Goal: Task Accomplishment & Management: Manage account settings

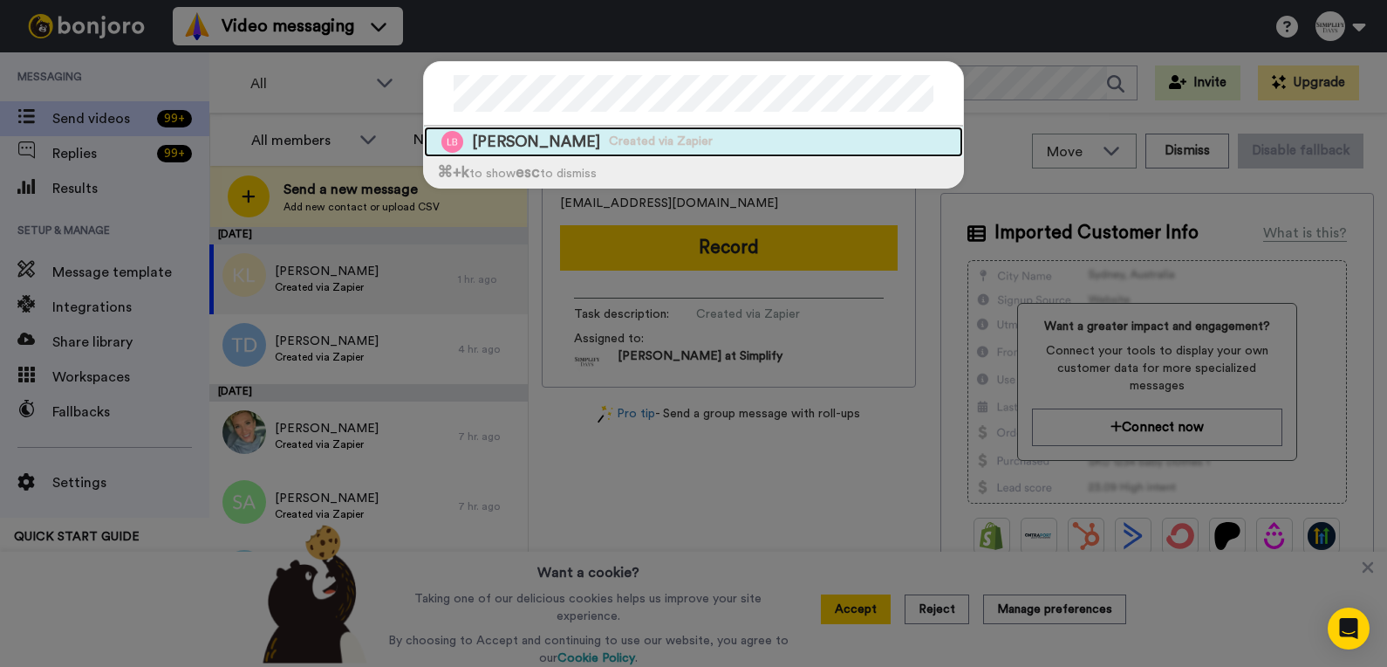
click at [551, 134] on span "[PERSON_NAME]" at bounding box center [536, 142] width 128 height 22
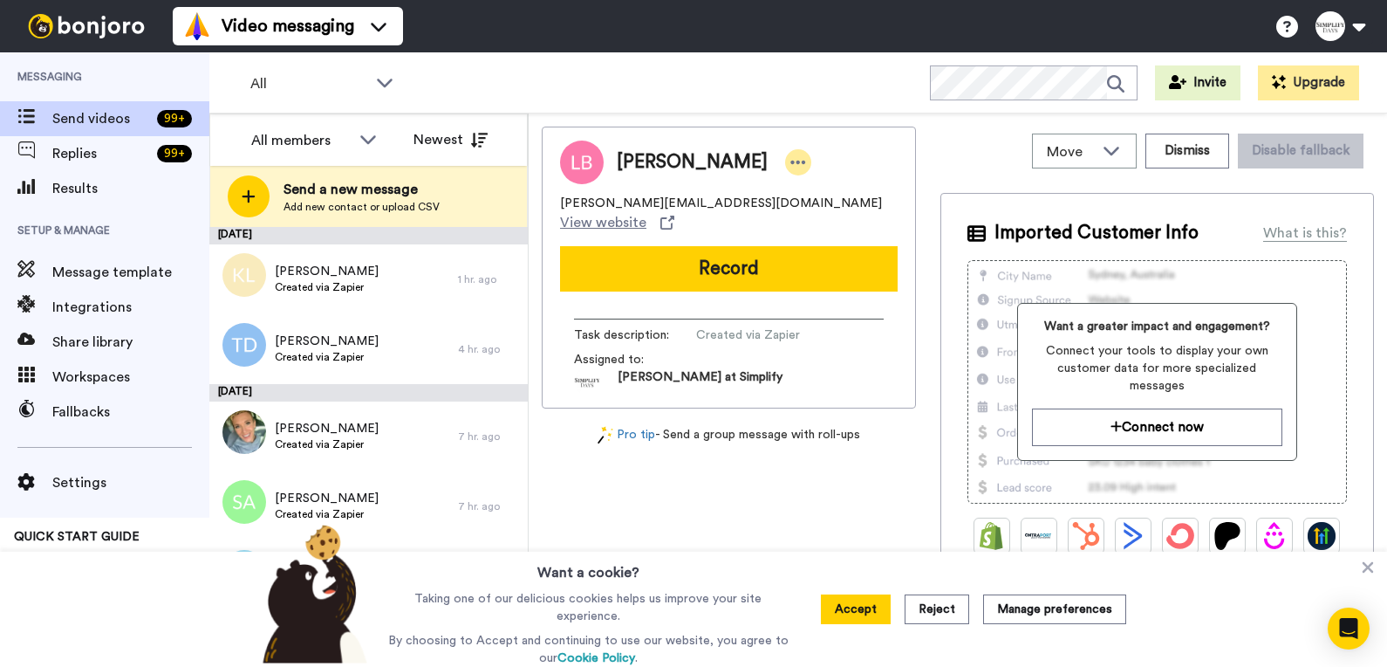
click at [791, 168] on icon at bounding box center [799, 162] width 16 height 17
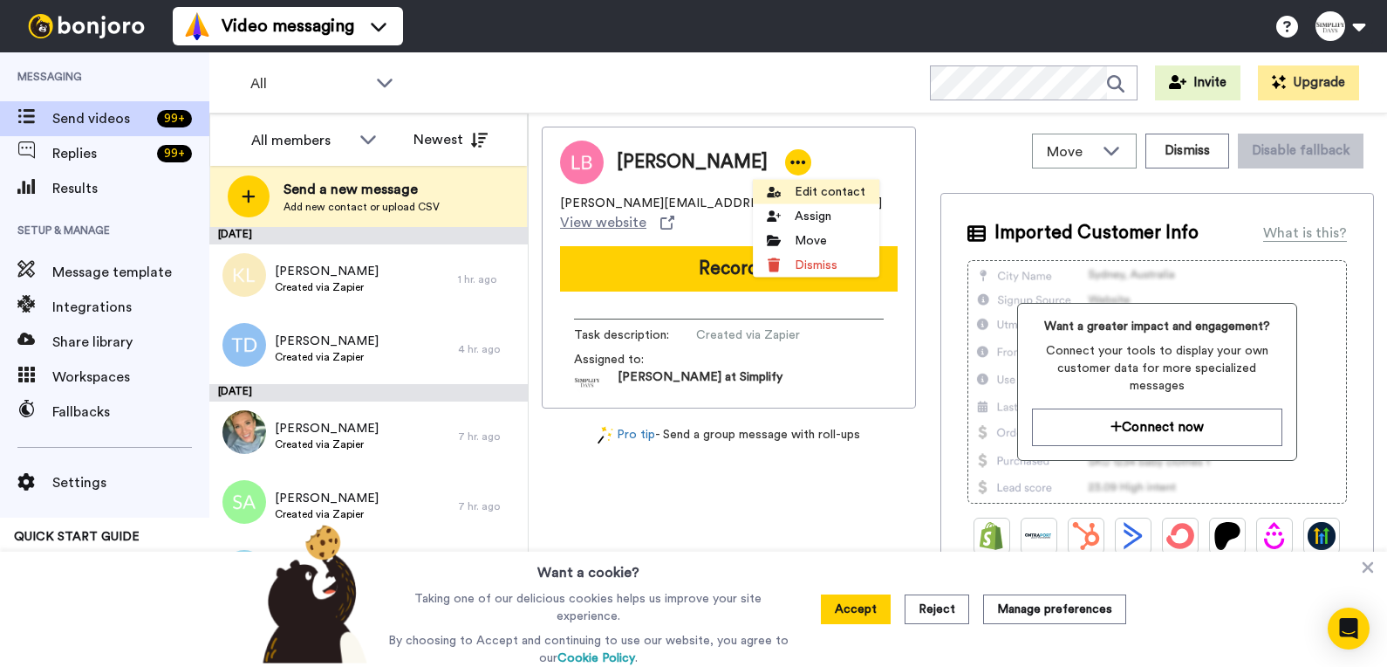
click at [794, 187] on li "Edit contact" at bounding box center [816, 192] width 127 height 24
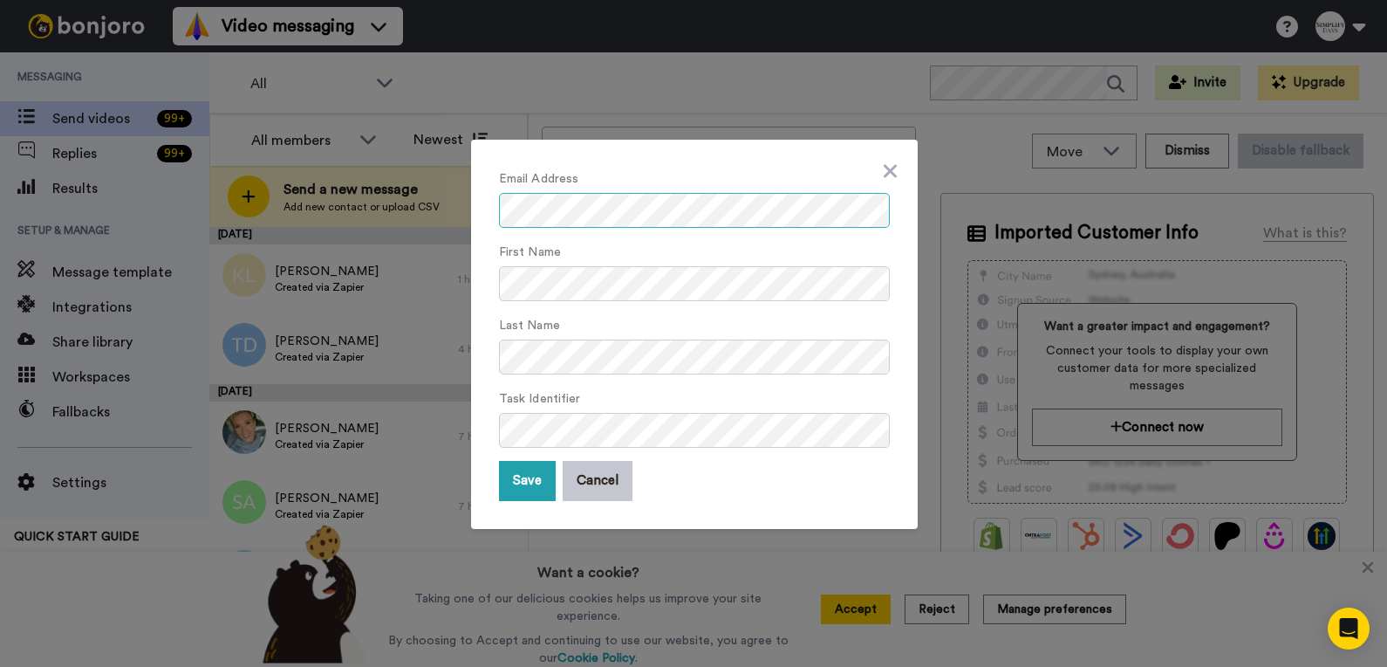
click at [476, 208] on div "Email Address First Name Last Name Task Identifier Save Cancel" at bounding box center [694, 334] width 447 height 389
click at [524, 490] on button "Save" at bounding box center [527, 481] width 57 height 40
